Goal: Check status: Check status

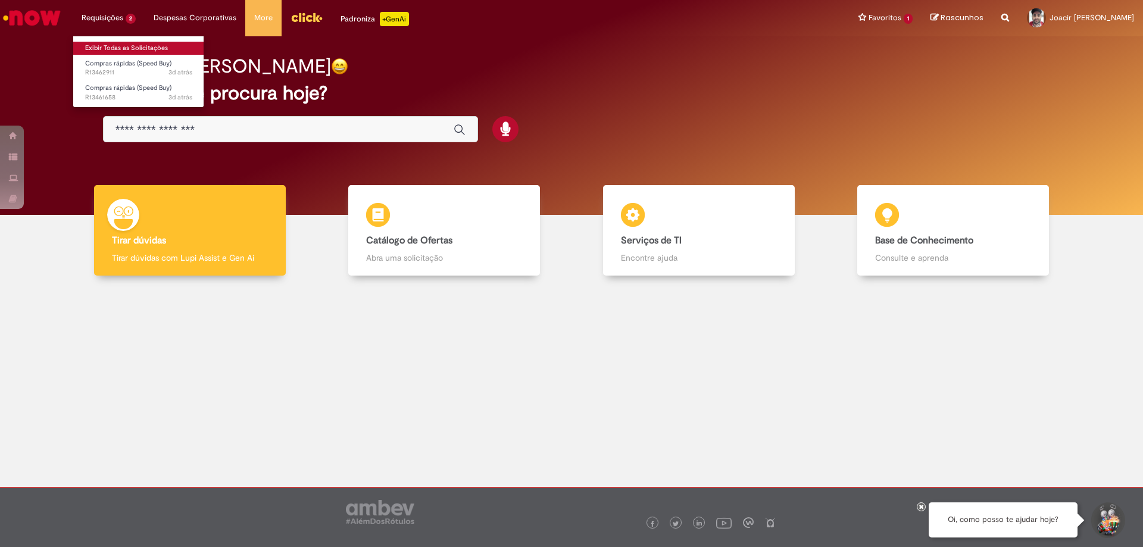
click at [110, 46] on link "Exibir Todas as Solicitações" at bounding box center [138, 48] width 131 height 13
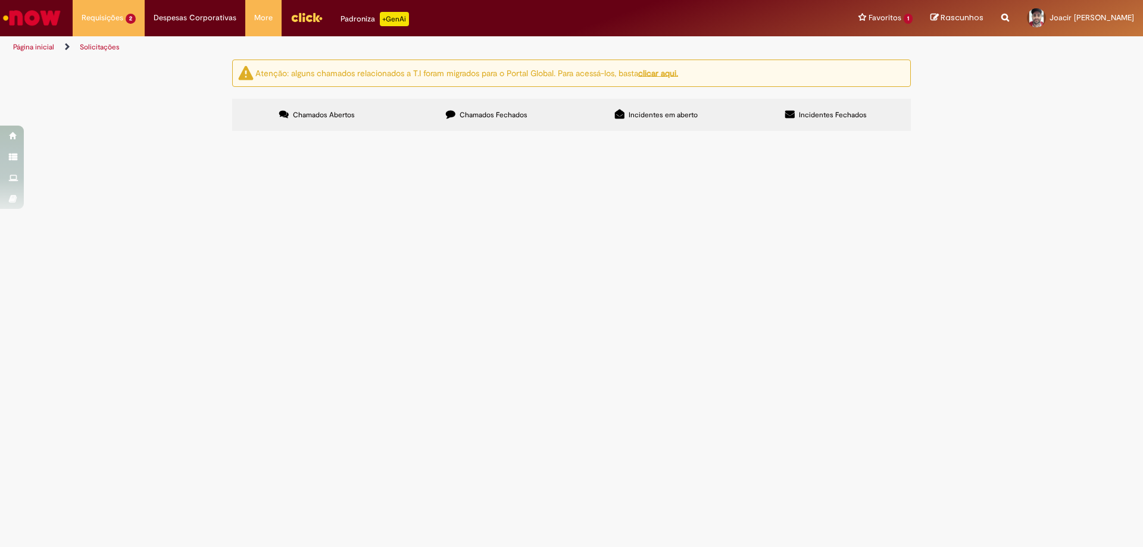
click at [0, 0] on span "R13462911" at bounding box center [0, 0] width 0 height 0
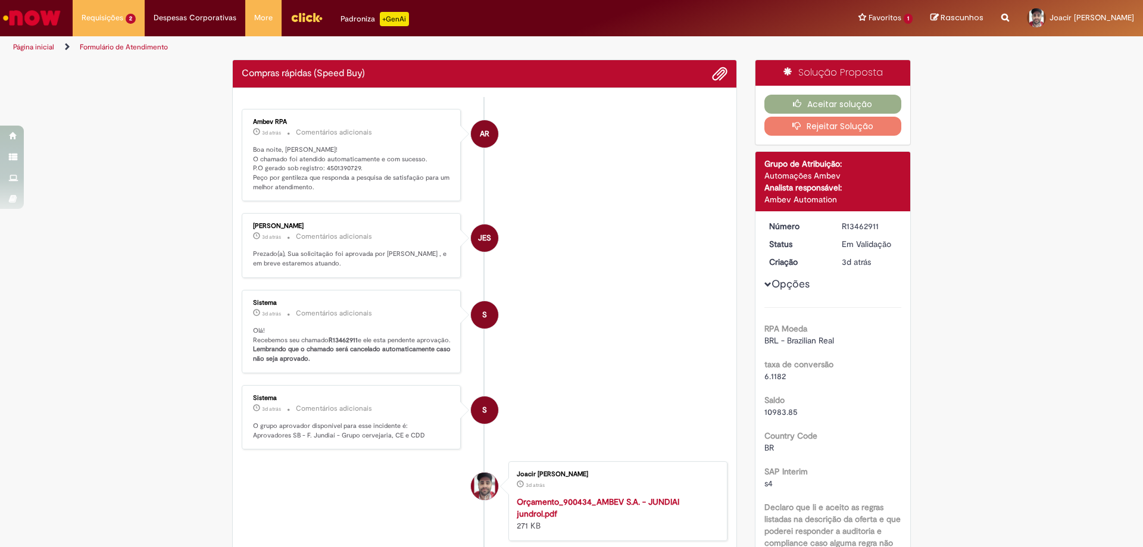
click at [328, 170] on p "Boa noite, [PERSON_NAME]! O chamado foi atendido automaticamente e com sucesso.…" at bounding box center [352, 168] width 198 height 47
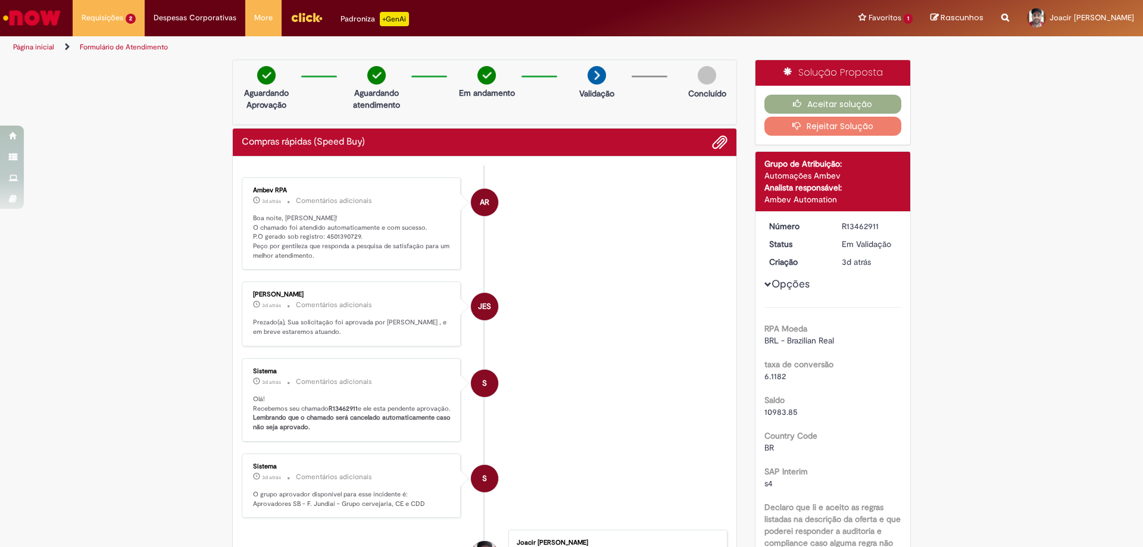
click at [328, 170] on ul "AR Ambev RPA 3d atrás 3 dias atrás Comentários adicionais Boa noite, [PERSON_NA…" at bounding box center [485, 446] width 486 height 561
click at [326, 237] on p "Boa noite, [PERSON_NAME]! O chamado foi atendido automaticamente e com sucesso.…" at bounding box center [352, 237] width 198 height 47
copy p "4501390729"
click at [787, 103] on button "Aceitar solução" at bounding box center [834, 104] width 138 height 19
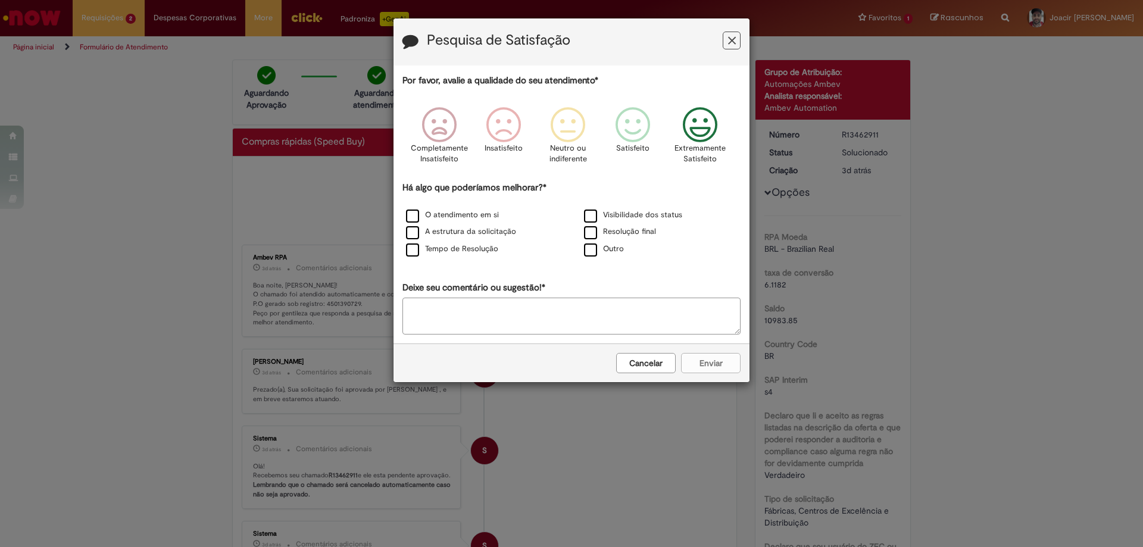
click at [694, 127] on icon "Feedback" at bounding box center [700, 125] width 45 height 36
click at [411, 251] on label "Tempo de Resolução" at bounding box center [452, 249] width 92 height 11
click at [592, 229] on label "Resolução final" at bounding box center [620, 231] width 72 height 11
click at [697, 360] on button "Enviar" at bounding box center [711, 363] width 60 height 20
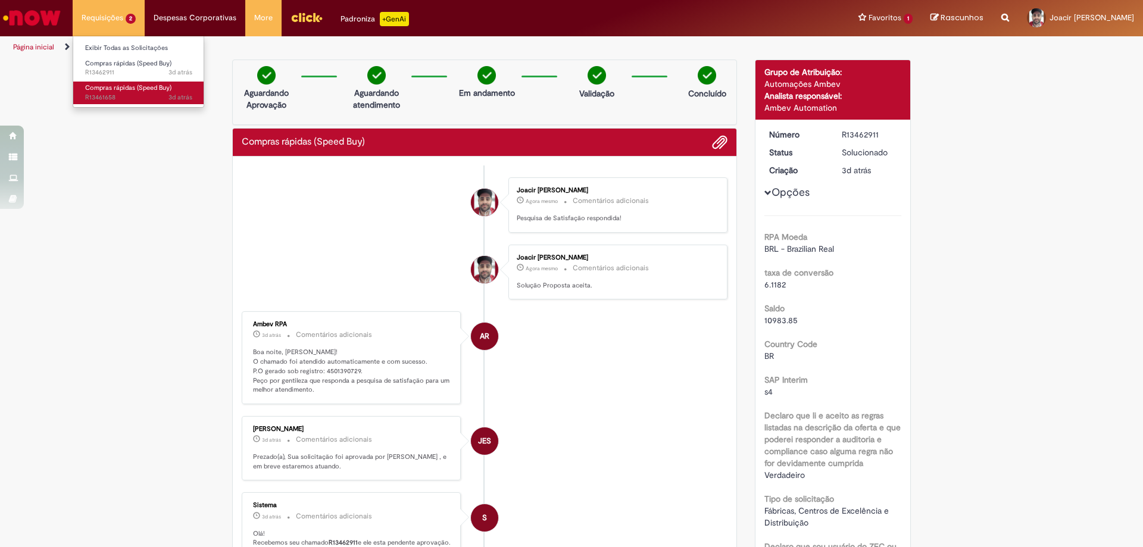
click at [113, 88] on span "Compras rápidas (Speed Buy)" at bounding box center [128, 87] width 86 height 9
